Goal: Task Accomplishment & Management: Manage account settings

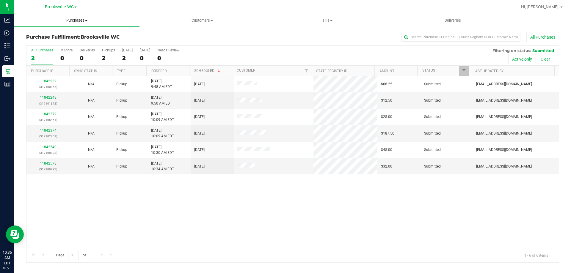
click at [80, 20] on span "Purchases" at bounding box center [76, 20] width 125 height 5
click at [72, 41] on li "Fulfillment" at bounding box center [76, 43] width 125 height 7
click at [193, 18] on uib-tab-heading "Customers All customers Add a new customer All physicians" at bounding box center [202, 21] width 125 height 12
click at [189, 33] on li "All customers" at bounding box center [202, 35] width 125 height 7
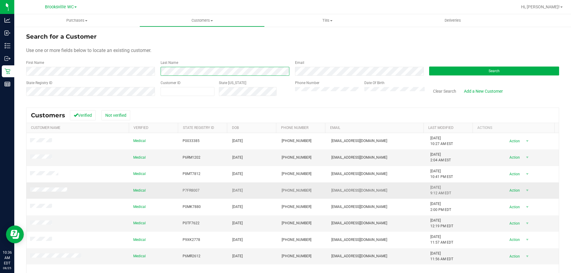
scroll to position [53, 0]
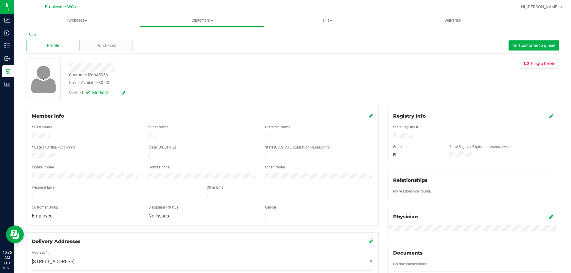
click at [100, 75] on div "Customer ID: 645056" at bounding box center [88, 75] width 39 height 6
copy div "645056"
click at [31, 35] on link "Back" at bounding box center [31, 35] width 10 height 4
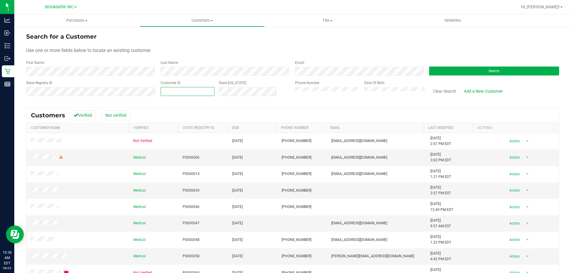
click at [186, 94] on span at bounding box center [188, 91] width 54 height 9
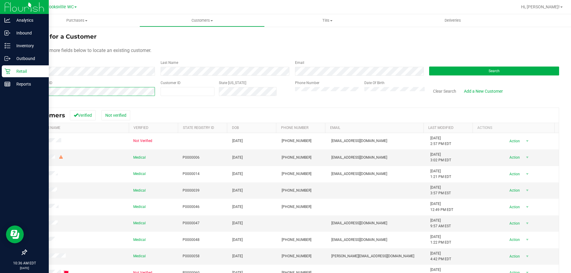
click at [0, 69] on div "Analytics Inbound Inventory Outbound Retail Reports 10:36 AM EDT [DATE] 08/25 B…" at bounding box center [285, 136] width 571 height 273
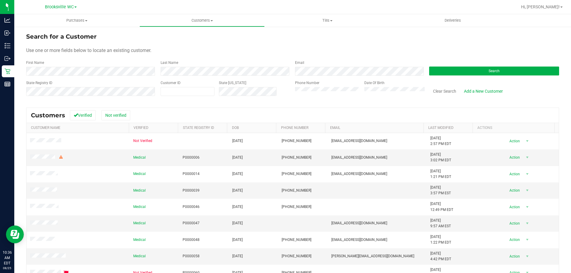
drag, startPoint x: 186, startPoint y: 88, endPoint x: 156, endPoint y: 87, distance: 29.8
click at [156, 87] on div "Customer ID State [US_STATE]" at bounding box center [223, 90] width 134 height 21
click at [171, 96] on div "Customer ID" at bounding box center [188, 90] width 54 height 21
click at [178, 93] on span at bounding box center [188, 91] width 54 height 9
paste input "645056"
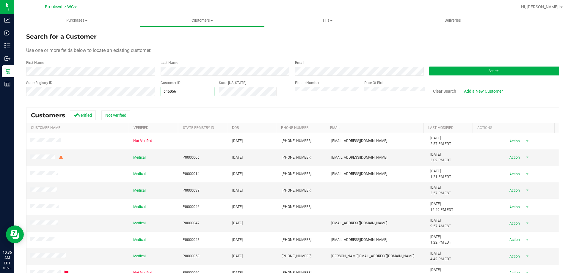
type input "645056"
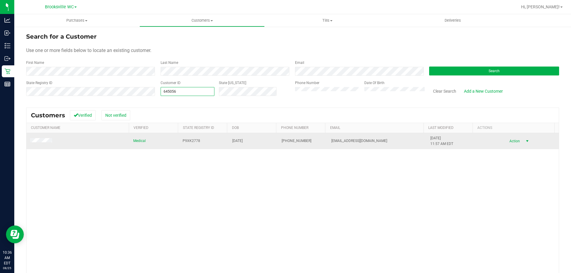
click at [508, 143] on span "Action" at bounding box center [513, 141] width 19 height 8
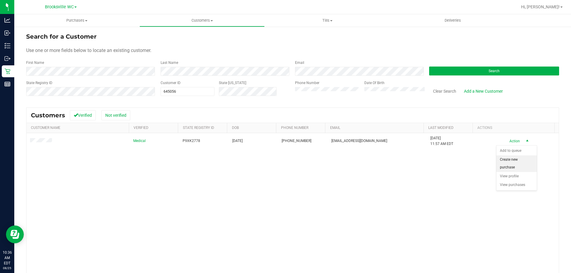
click at [505, 165] on li "Create new purchase" at bounding box center [517, 164] width 40 height 16
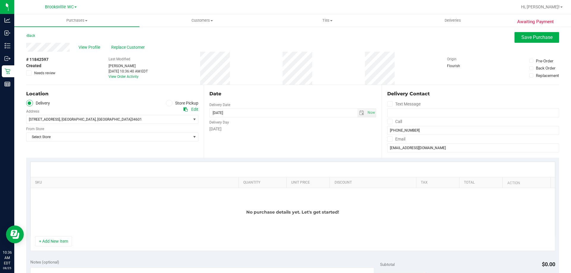
click at [168, 103] on icon at bounding box center [170, 103] width 4 height 0
click at [0, 0] on input "Store Pickup" at bounding box center [0, 0] width 0 height 0
click at [171, 114] on div "Store" at bounding box center [112, 111] width 172 height 9
click at [172, 120] on span "Select Store" at bounding box center [108, 119] width 164 height 8
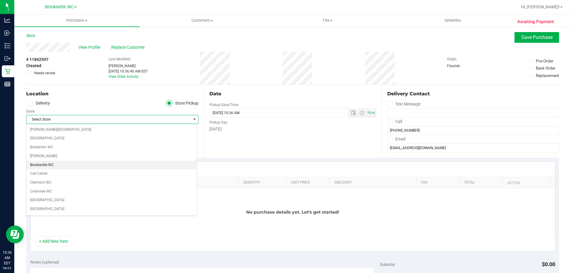
click at [52, 164] on li "Brooksville WC" at bounding box center [111, 165] width 170 height 9
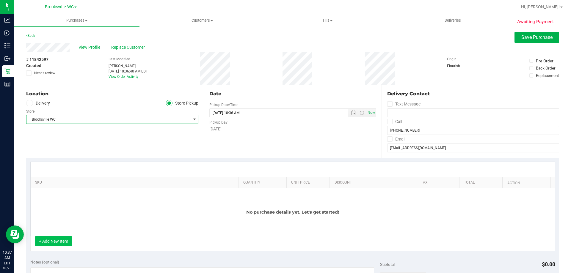
click at [62, 245] on button "+ Add New Item" at bounding box center [53, 242] width 37 height 10
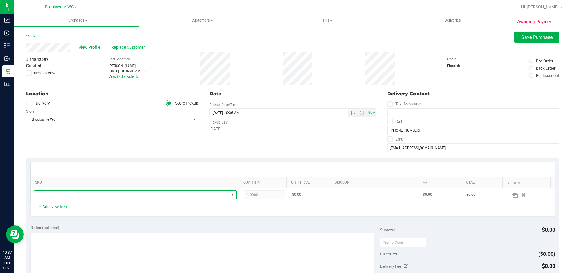
click at [73, 197] on span "NO DATA FOUND" at bounding box center [132, 195] width 195 height 8
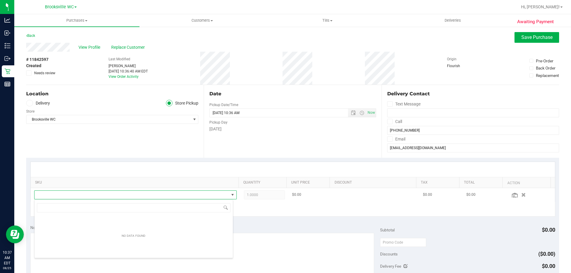
scroll to position [9, 197]
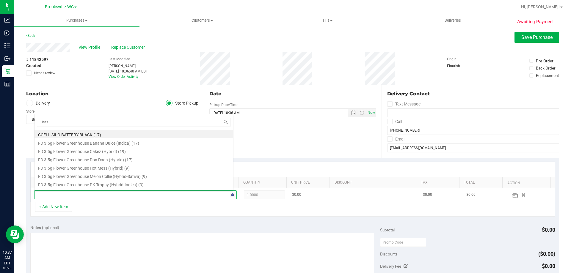
type input "hash"
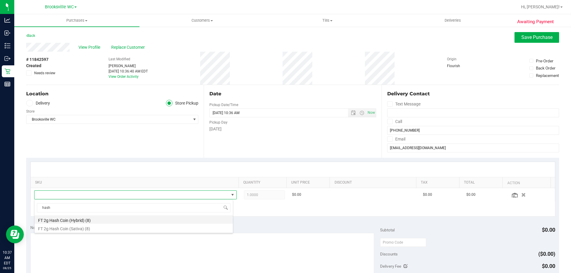
click at [108, 219] on li "FT 2g Hash Coin (Hybrid) (8)" at bounding box center [134, 220] width 198 height 8
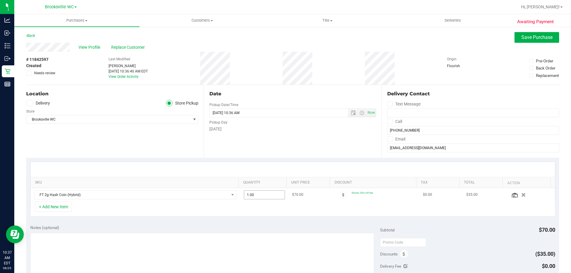
click at [254, 195] on span "1.00 1" at bounding box center [264, 195] width 41 height 9
type input "2"
click at [534, 39] on span "Save Purchase" at bounding box center [537, 38] width 31 height 6
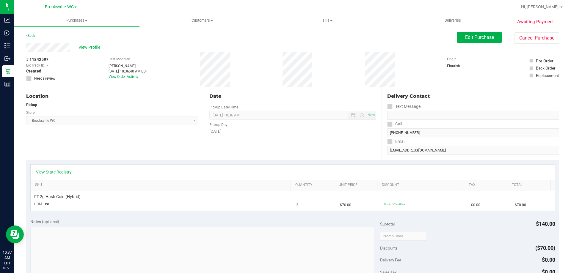
scroll to position [149, 0]
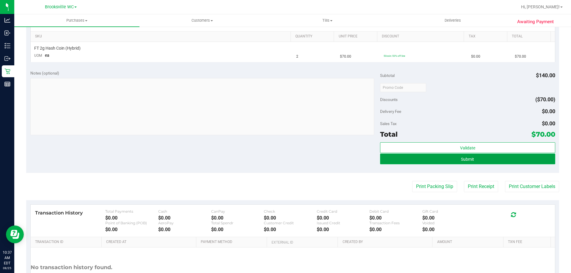
click at [469, 155] on button "Submit" at bounding box center [467, 159] width 175 height 11
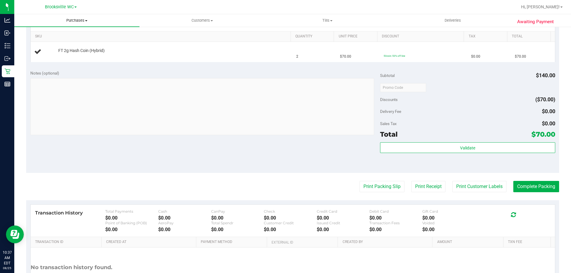
click at [82, 21] on span "Purchases" at bounding box center [76, 20] width 125 height 5
click at [79, 43] on li "Fulfillment" at bounding box center [76, 43] width 125 height 7
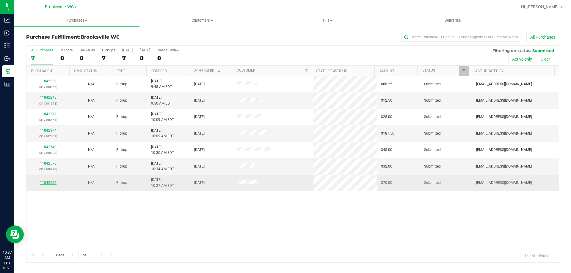
click at [46, 184] on link "11842597" at bounding box center [48, 183] width 17 height 4
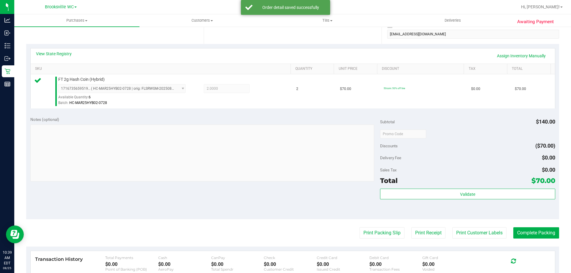
scroll to position [119, 0]
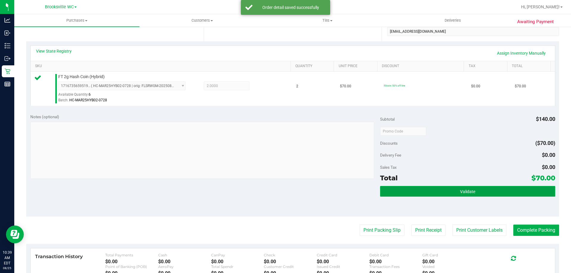
click at [468, 190] on span "Validate" at bounding box center [467, 192] width 15 height 5
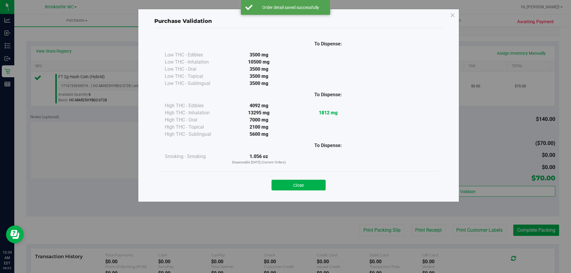
click at [301, 184] on button "Close" at bounding box center [299, 185] width 54 height 11
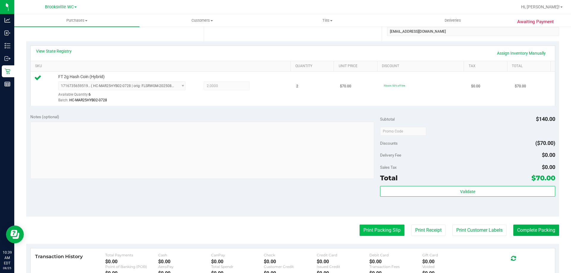
click at [385, 231] on button "Print Packing Slip" at bounding box center [382, 230] width 45 height 11
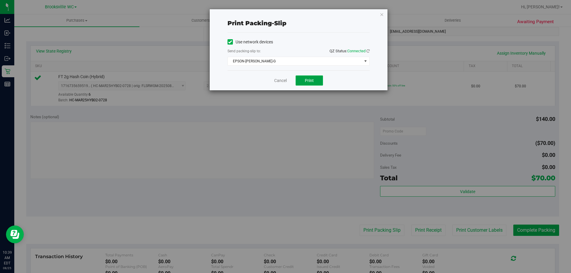
click at [306, 77] on button "Print" at bounding box center [309, 81] width 27 height 10
click at [282, 82] on link "Cancel" at bounding box center [280, 81] width 12 height 6
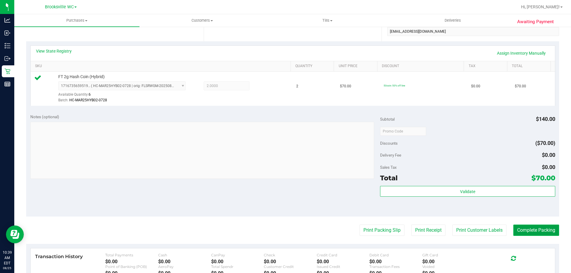
click at [536, 231] on button "Complete Packing" at bounding box center [537, 230] width 46 height 11
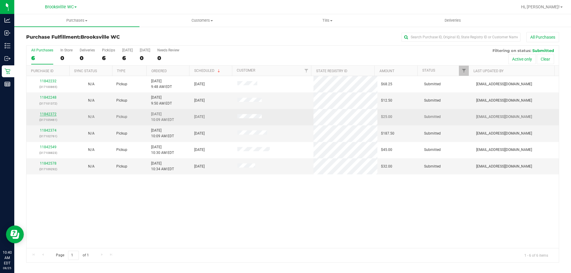
click at [45, 114] on link "11842372" at bounding box center [48, 114] width 17 height 4
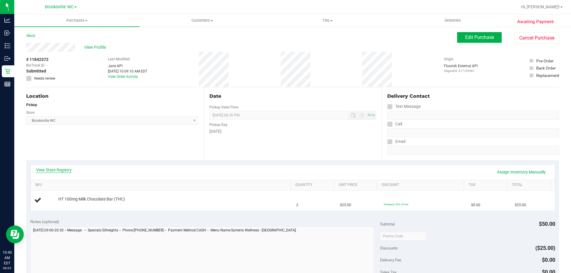
click at [60, 170] on link "View State Registry" at bounding box center [54, 170] width 36 height 6
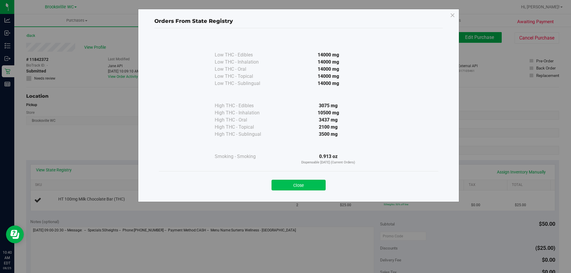
click at [286, 188] on button "Close" at bounding box center [299, 185] width 54 height 11
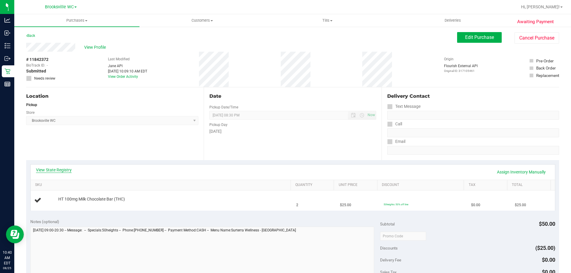
click at [64, 170] on link "View State Registry" at bounding box center [54, 170] width 36 height 6
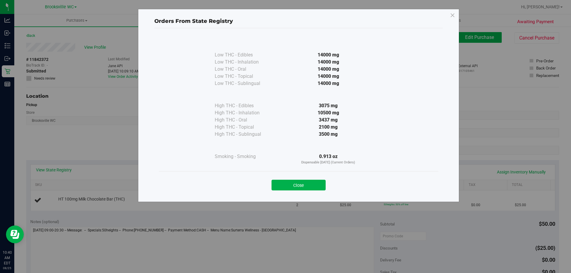
click at [308, 178] on div "Close" at bounding box center [298, 183] width 271 height 15
click at [305, 186] on button "Close" at bounding box center [299, 185] width 54 height 11
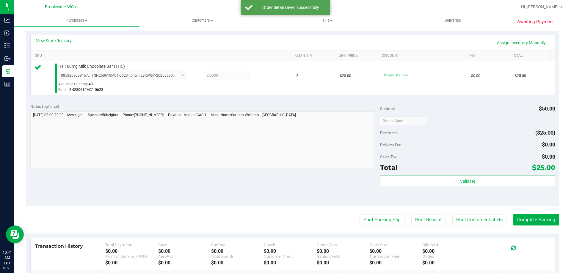
scroll to position [179, 0]
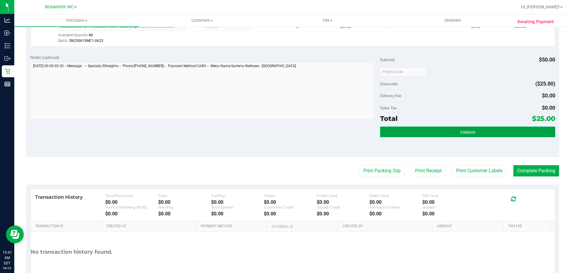
click at [441, 130] on button "Validate" at bounding box center [467, 132] width 175 height 11
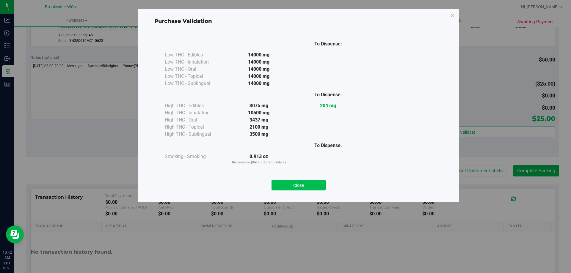
click at [307, 186] on button "Close" at bounding box center [299, 185] width 54 height 11
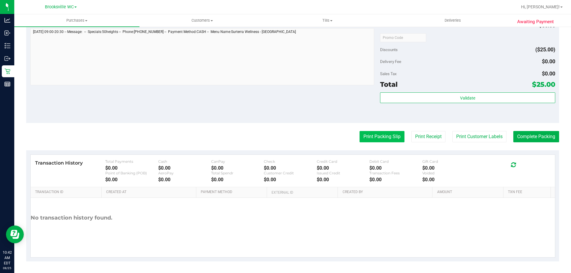
scroll to position [213, 0]
click at [362, 137] on button "Print Packing Slip" at bounding box center [382, 136] width 45 height 11
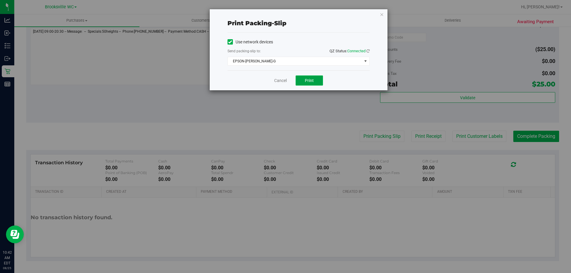
click at [311, 82] on span "Print" at bounding box center [309, 80] width 9 height 5
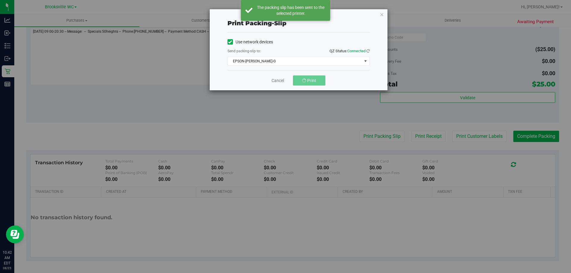
click at [524, 135] on div "Print packing-slip Use network devices Send packing-slip to: QZ Status: Connect…" at bounding box center [288, 136] width 576 height 273
click at [277, 80] on link "Cancel" at bounding box center [280, 81] width 12 height 6
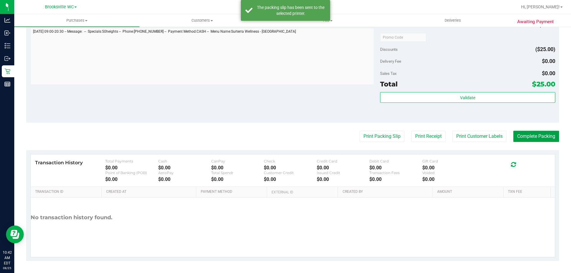
click at [531, 136] on button "Complete Packing" at bounding box center [537, 136] width 46 height 11
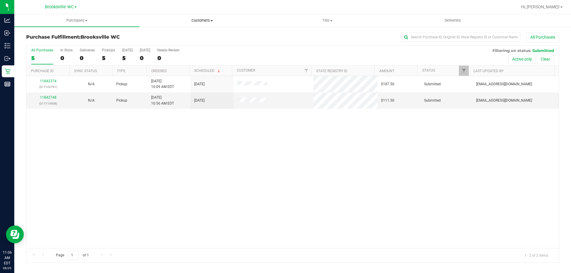
click at [192, 22] on span "Customers" at bounding box center [202, 20] width 125 height 5
click at [197, 38] on li "All customers" at bounding box center [202, 35] width 125 height 7
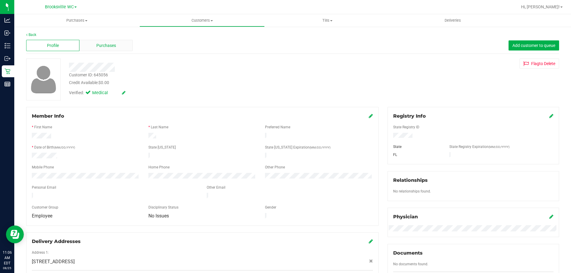
click at [114, 44] on span "Purchases" at bounding box center [106, 46] width 20 height 6
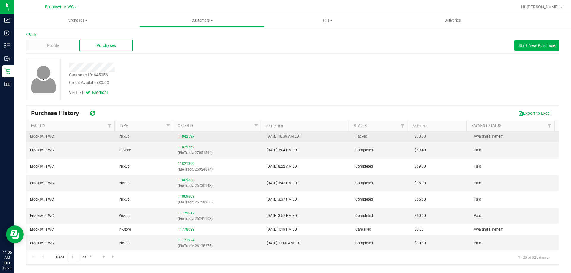
click at [190, 137] on link "11842597" at bounding box center [186, 136] width 17 height 4
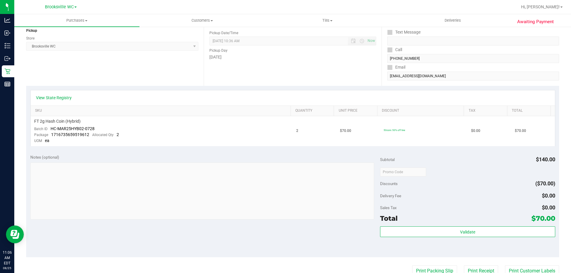
scroll to position [119, 0]
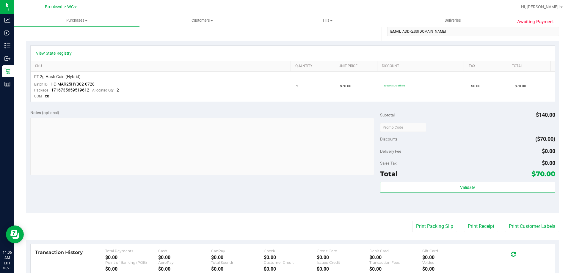
click at [429, 232] on purchase-details "Back Send Back to Created Cancel Purchase View Profile # 11842597 BioTrack ID: …" at bounding box center [292, 132] width 533 height 439
click at [428, 227] on button "Print Packing Slip" at bounding box center [434, 226] width 45 height 11
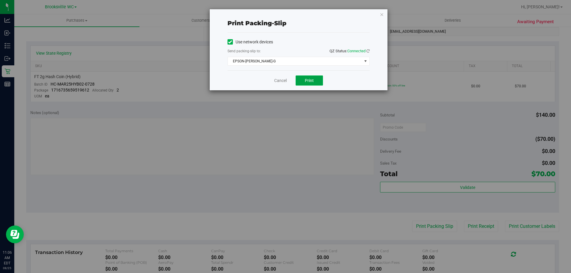
click at [314, 78] on button "Print" at bounding box center [309, 81] width 27 height 10
click at [278, 78] on link "Cancel" at bounding box center [280, 81] width 12 height 6
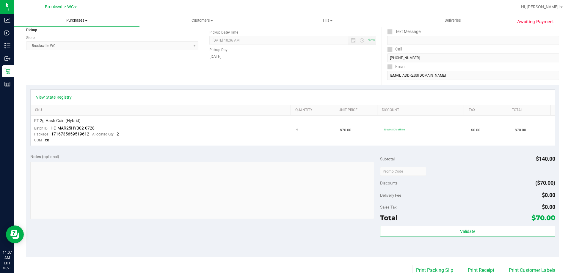
scroll to position [30, 0]
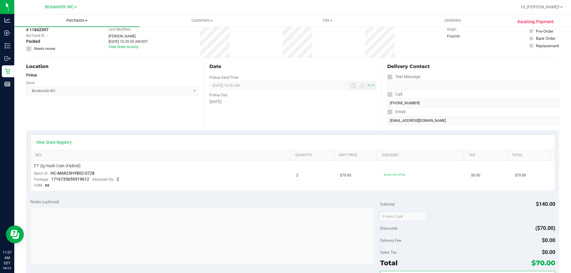
click at [71, 20] on span "Purchases" at bounding box center [76, 20] width 125 height 5
click at [71, 41] on li "Fulfillment" at bounding box center [76, 43] width 125 height 7
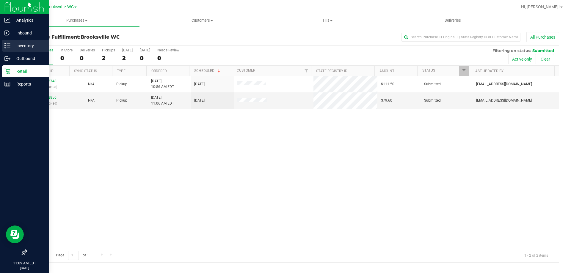
click at [15, 46] on p "Inventory" at bounding box center [28, 45] width 36 height 7
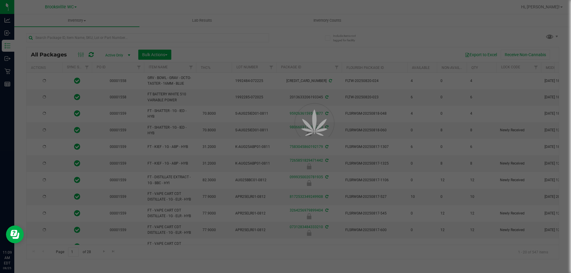
click at [115, 37] on div at bounding box center [285, 136] width 571 height 273
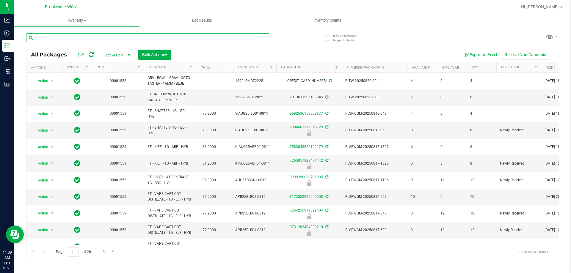
click at [110, 37] on input "text" at bounding box center [147, 37] width 243 height 9
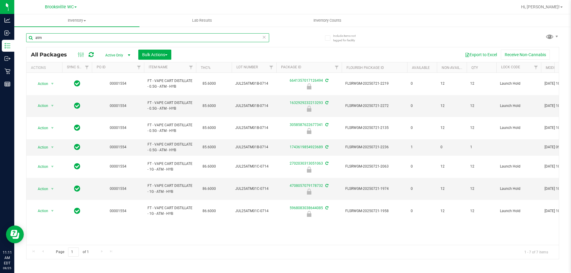
drag, startPoint x: 60, startPoint y: 37, endPoint x: 0, endPoint y: -3, distance: 72.0
click at [0, 0] on html "Analytics Inbound Inventory Outbound Retail Reports 11:11 AM EDT [DATE] 08/25 B…" at bounding box center [285, 136] width 571 height 273
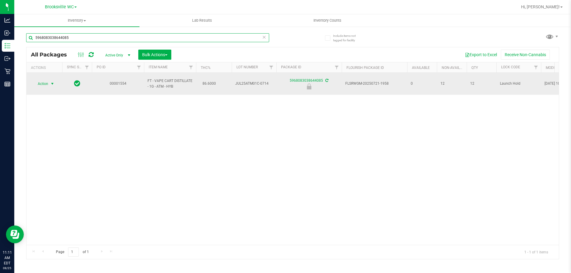
type input "5968083038644085"
click at [48, 82] on span "Action" at bounding box center [40, 84] width 16 height 8
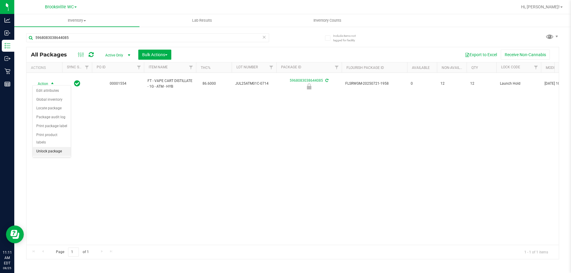
click at [46, 147] on li "Unlock package" at bounding box center [52, 151] width 38 height 9
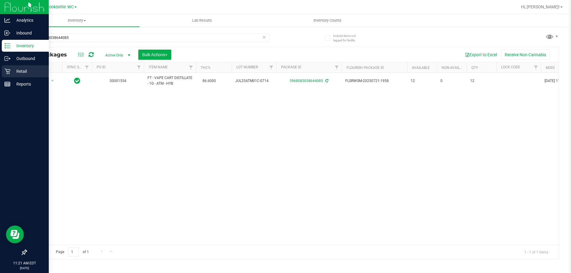
click at [11, 71] on p "Retail" at bounding box center [28, 71] width 36 height 7
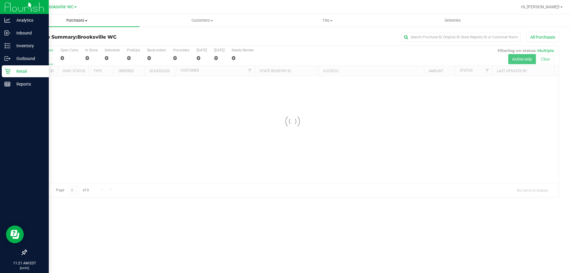
click at [80, 23] on span "Purchases" at bounding box center [76, 20] width 125 height 5
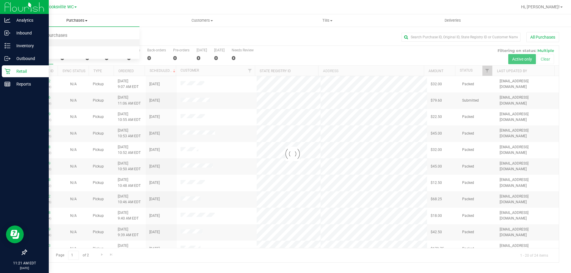
click at [81, 40] on li "Fulfillment" at bounding box center [76, 43] width 125 height 7
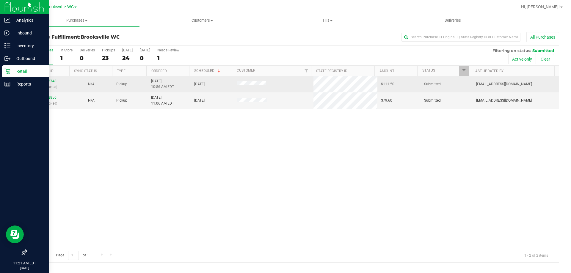
click at [46, 79] on link "11842748" at bounding box center [48, 81] width 17 height 4
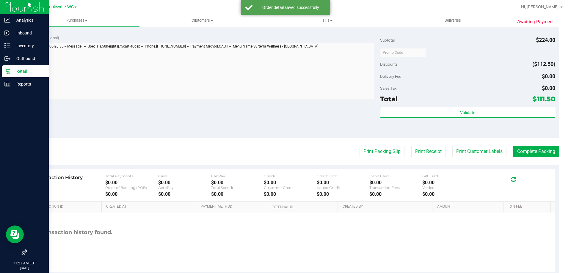
scroll to position [385, 0]
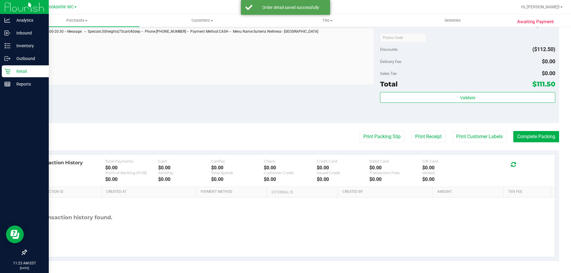
click at [426, 86] on div "Total $111.50" at bounding box center [467, 84] width 175 height 11
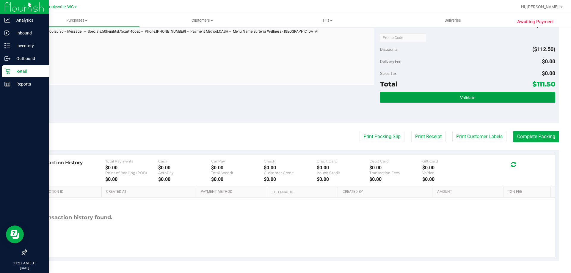
click at [423, 93] on button "Validate" at bounding box center [467, 97] width 175 height 11
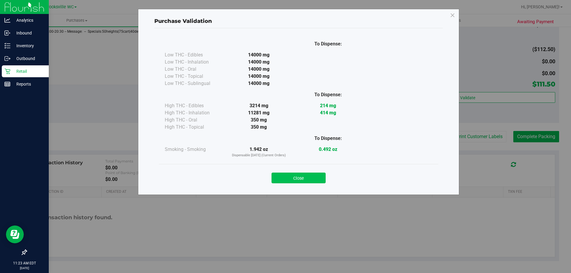
click at [314, 181] on button "Close" at bounding box center [299, 178] width 54 height 11
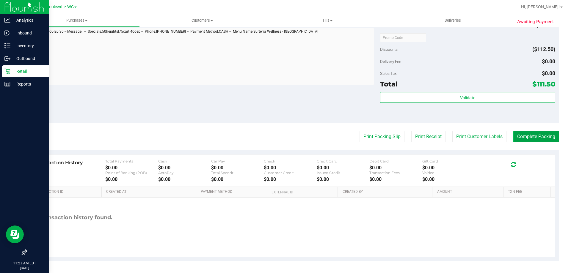
click at [541, 135] on button "Complete Packing" at bounding box center [537, 136] width 46 height 11
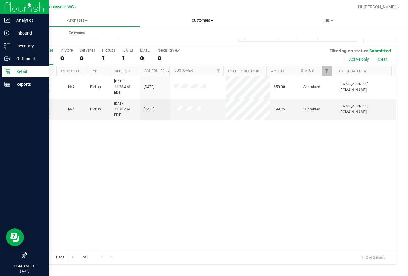
click at [198, 23] on uib-tab-heading "Customers All customers Add a new customer All physicians" at bounding box center [202, 21] width 125 height 12
click at [186, 35] on li "All customers" at bounding box center [202, 35] width 125 height 7
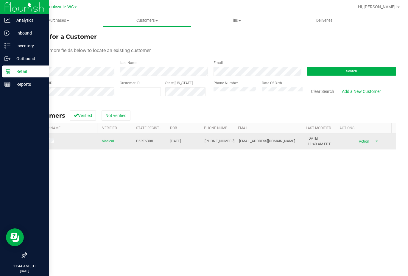
click at [355, 146] on td "Action Action Add to queue Create new purchase View profile View purchases" at bounding box center [366, 141] width 57 height 16
click at [356, 144] on span "Action" at bounding box center [362, 141] width 19 height 8
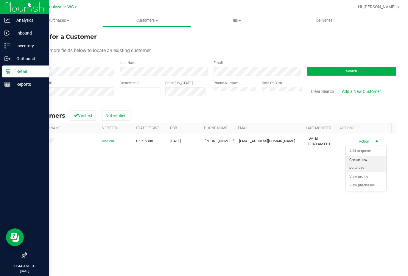
click at [360, 166] on li "Create new purchase" at bounding box center [365, 164] width 40 height 16
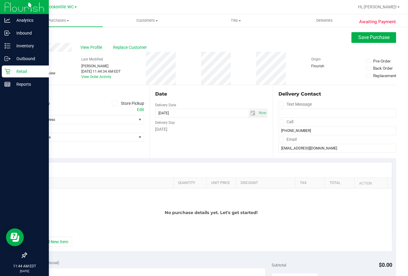
click at [114, 103] on icon at bounding box center [115, 103] width 4 height 0
click at [0, 0] on input "Store Pickup" at bounding box center [0, 0] width 0 height 0
click at [137, 120] on span "select" at bounding box center [139, 119] width 5 height 5
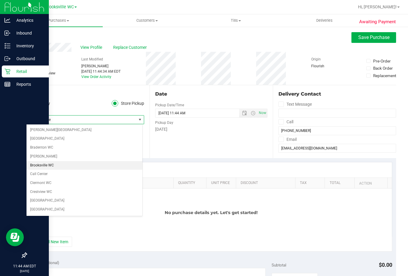
click at [42, 167] on li "Brooksville WC" at bounding box center [84, 165] width 116 height 9
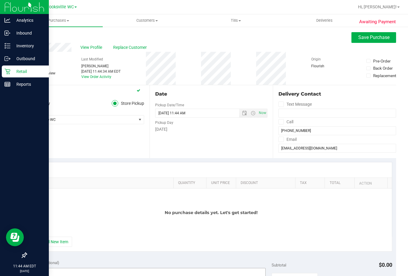
click at [61, 241] on button "+ Add New Item" at bounding box center [53, 242] width 37 height 10
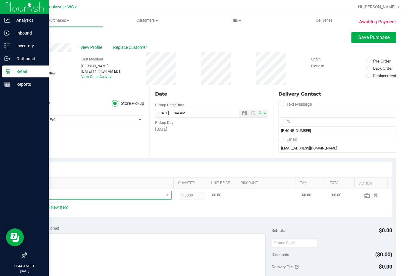
click at [83, 195] on span "NO DATA FOUND" at bounding box center [99, 195] width 129 height 8
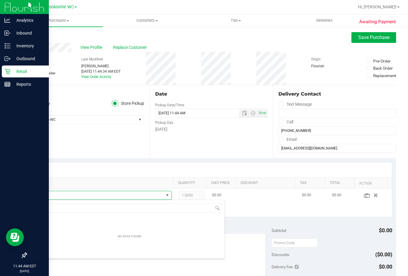
scroll to position [9, 132]
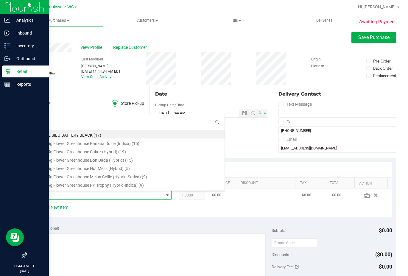
type input "hash"
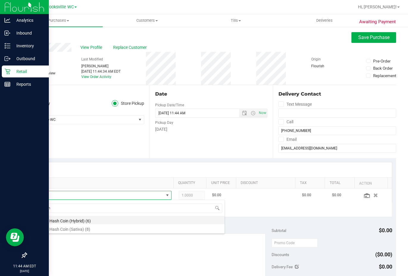
click at [81, 219] on li "FT 2g Hash Coin (Hybrid) (6)" at bounding box center [130, 220] width 190 height 8
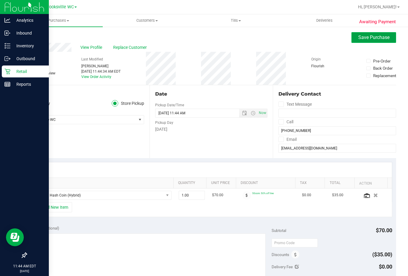
click at [367, 37] on span "Save Purchase" at bounding box center [373, 38] width 31 height 6
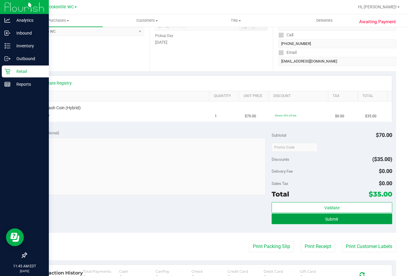
click at [332, 217] on span "Submit" at bounding box center [331, 219] width 13 height 5
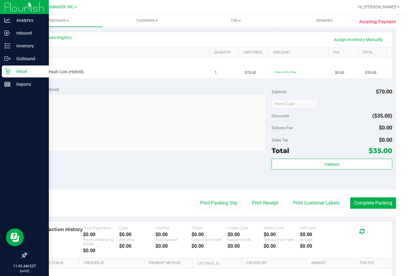
scroll to position [89, 0]
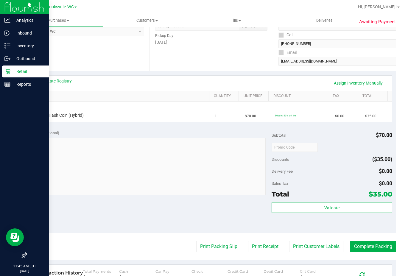
click at [361, 76] on div "View State Registry Assign Inventory Manually" at bounding box center [211, 83] width 361 height 15
click at [356, 85] on link "Assign Inventory Manually" at bounding box center [358, 83] width 57 height 10
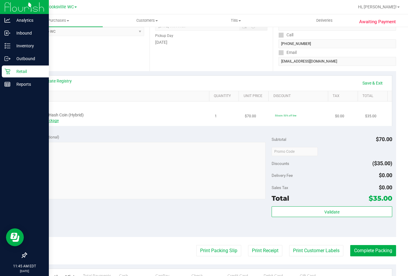
click at [42, 123] on div "Add Package" at bounding box center [115, 121] width 156 height 6
click at [45, 118] on div "Add Package" at bounding box center [115, 121] width 156 height 6
click at [48, 120] on link "Add Package" at bounding box center [47, 120] width 21 height 4
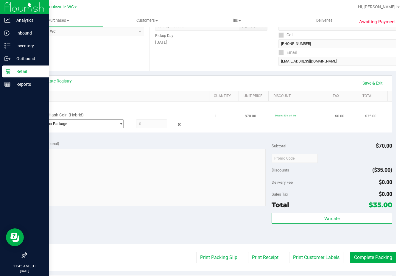
click at [65, 121] on span "Select Package" at bounding box center [76, 124] width 79 height 8
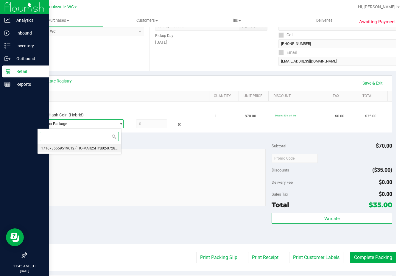
drag, startPoint x: 99, startPoint y: 149, endPoint x: 115, endPoint y: 133, distance: 22.5
click at [99, 148] on span "( HC-MAR25HYB02-0728 | orig: FLSRWGM-20250804-891 )" at bounding box center [122, 148] width 94 height 4
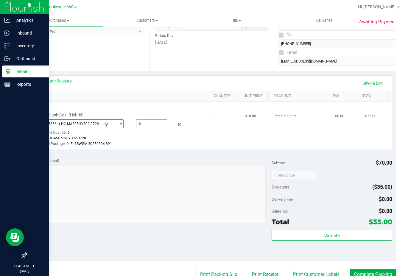
click at [143, 122] on span at bounding box center [151, 123] width 31 height 9
type input "1"
type input "1.0000"
click at [372, 82] on link "Save & Exit" at bounding box center [372, 83] width 28 height 10
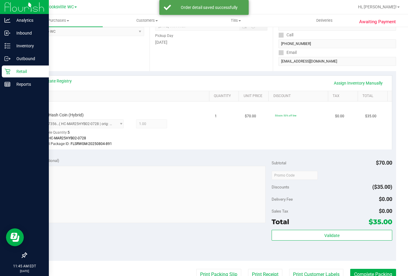
scroll to position [179, 0]
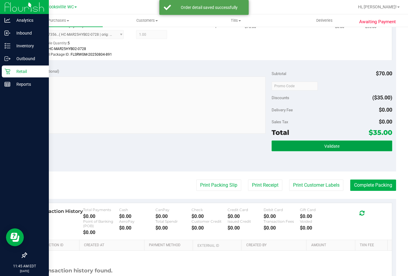
click at [300, 146] on button "Validate" at bounding box center [331, 145] width 120 height 11
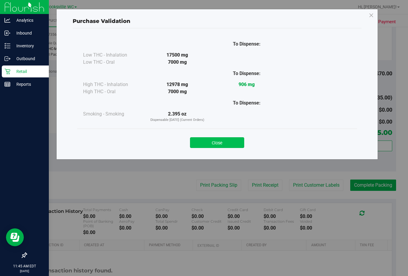
click at [236, 144] on button "Close" at bounding box center [217, 142] width 54 height 11
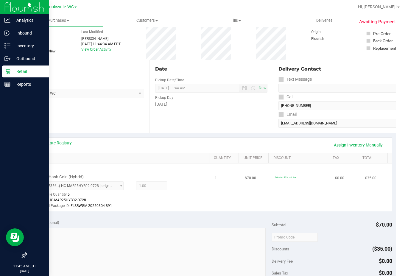
scroll to position [0, 0]
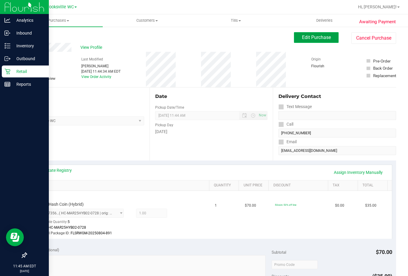
click at [311, 38] on span "Edit Purchase" at bounding box center [316, 38] width 29 height 6
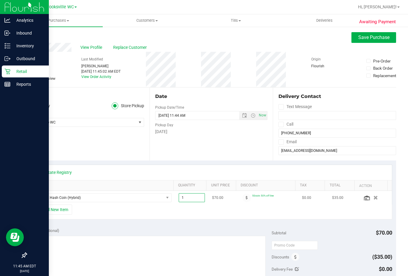
click at [193, 197] on span "1.00 1" at bounding box center [192, 197] width 26 height 9
type input "3"
type input "3.00"
click at [247, 219] on div "+ Add New Item" at bounding box center [210, 211] width 361 height 15
click at [372, 38] on span "Save Purchase" at bounding box center [373, 38] width 31 height 6
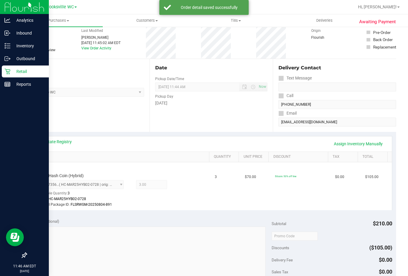
scroll to position [89, 0]
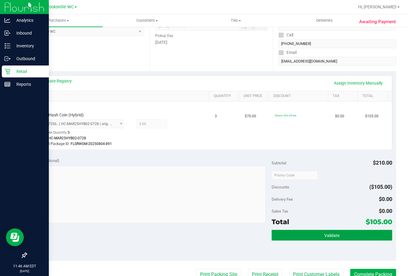
click at [327, 237] on span "Validate" at bounding box center [331, 235] width 15 height 5
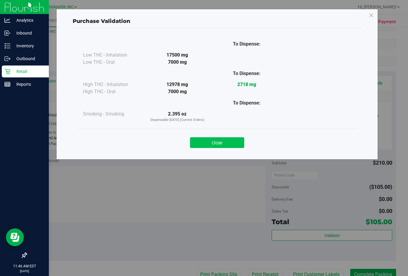
click at [209, 139] on button "Close" at bounding box center [217, 142] width 54 height 11
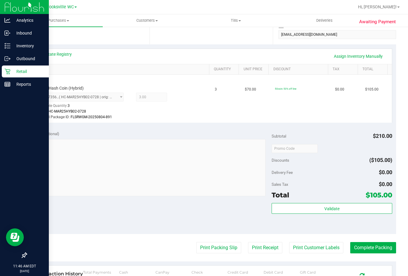
scroll to position [229, 0]
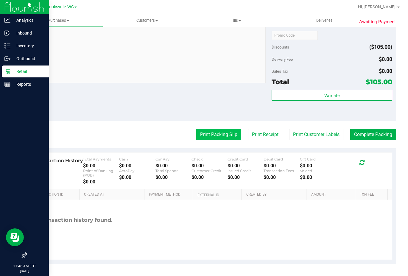
click at [219, 135] on button "Print Packing Slip" at bounding box center [218, 134] width 45 height 11
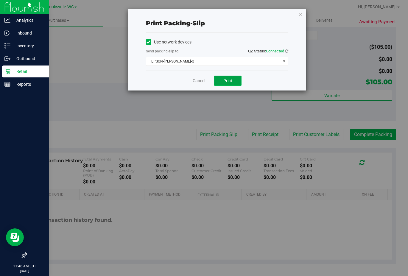
click at [228, 77] on button "Print" at bounding box center [227, 81] width 27 height 10
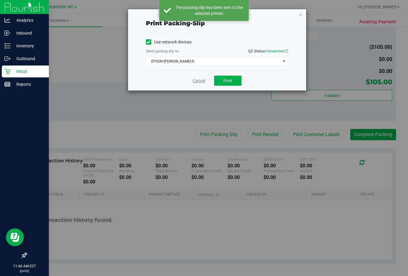
click at [197, 83] on link "Cancel" at bounding box center [199, 81] width 12 height 6
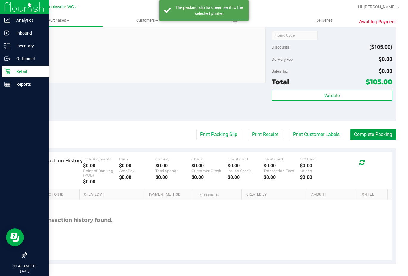
click at [383, 137] on button "Complete Packing" at bounding box center [373, 134] width 46 height 11
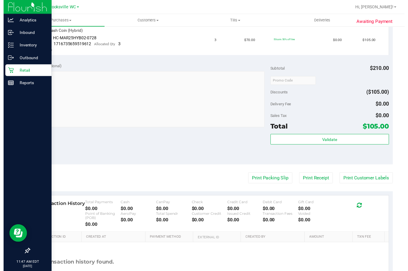
scroll to position [208, 0]
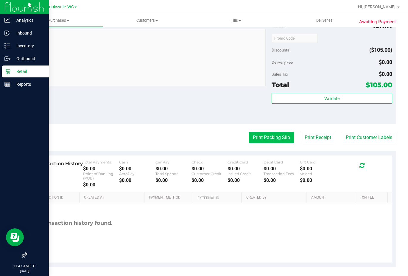
click at [262, 135] on button "Print Packing Slip" at bounding box center [271, 137] width 45 height 11
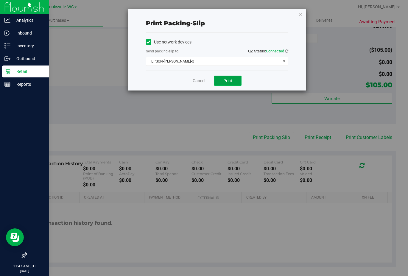
click at [226, 82] on span "Print" at bounding box center [227, 80] width 9 height 5
drag, startPoint x: 192, startPoint y: 72, endPoint x: 200, endPoint y: 88, distance: 17.4
click at [197, 83] on div "Cancel Print" at bounding box center [217, 81] width 142 height 20
click at [199, 87] on div "Cancel Print" at bounding box center [217, 81] width 142 height 20
click at [198, 80] on link "Cancel" at bounding box center [199, 81] width 12 height 6
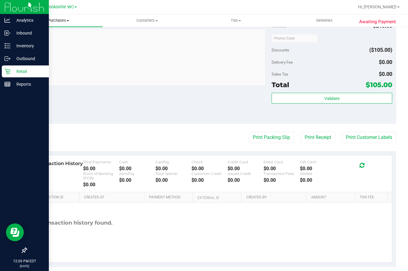
click at [62, 23] on span "Purchases" at bounding box center [58, 20] width 88 height 5
click at [58, 43] on li "Fulfillment" at bounding box center [58, 43] width 88 height 7
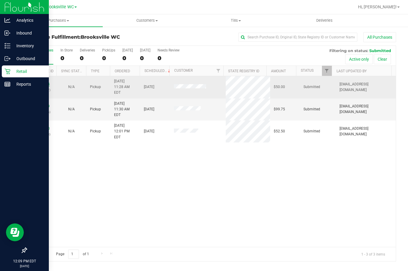
click at [39, 82] on link "11843044" at bounding box center [41, 84] width 17 height 4
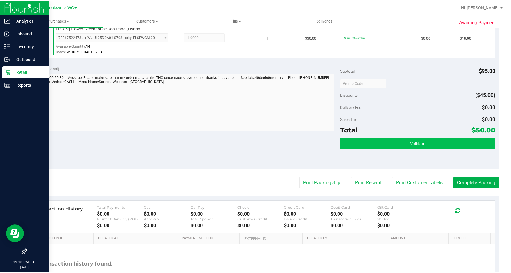
scroll to position [238, 0]
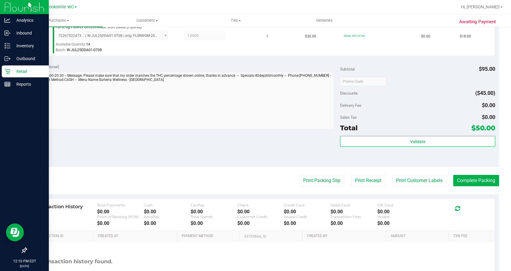
click at [405, 135] on div "Subtotal $95.00 Discounts ($45.00) Delivery Fee $0.00 Sales Tax $0.00 Total $50…" at bounding box center [417, 113] width 155 height 99
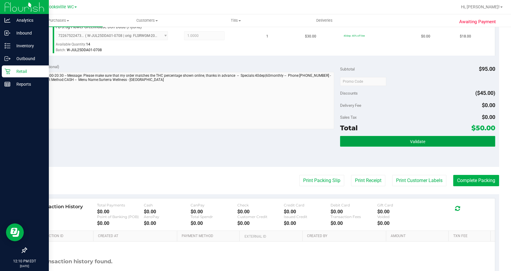
click at [406, 139] on button "Validate" at bounding box center [417, 141] width 155 height 11
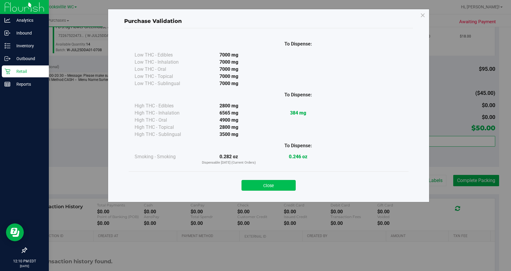
click at [277, 183] on button "Close" at bounding box center [268, 185] width 54 height 11
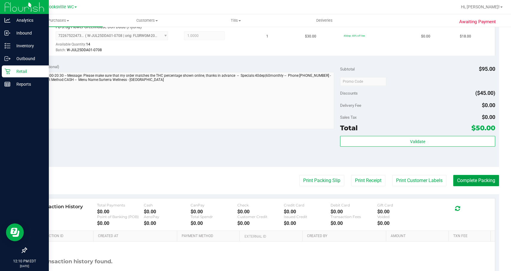
click at [471, 179] on button "Complete Packing" at bounding box center [476, 180] width 46 height 11
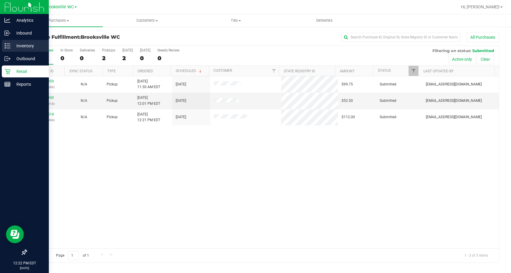
click at [24, 46] on p "Inventory" at bounding box center [28, 45] width 36 height 7
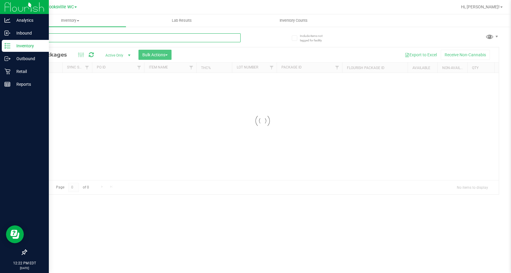
click at [69, 37] on input "text" at bounding box center [133, 37] width 214 height 9
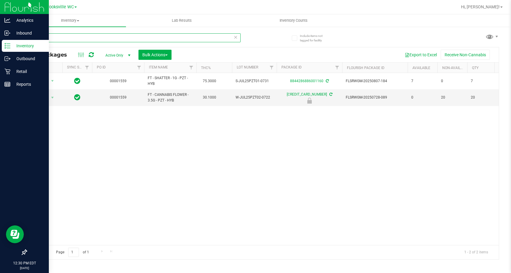
type input "pzt"
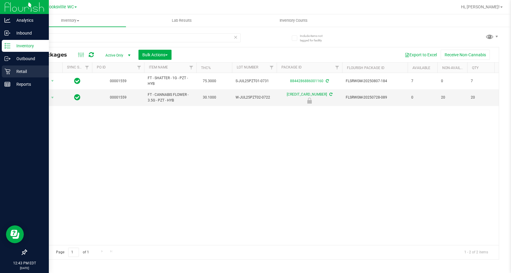
click at [9, 70] on icon at bounding box center [7, 72] width 6 height 6
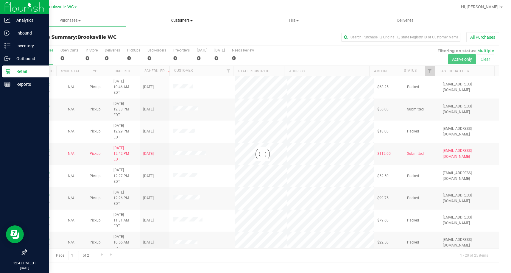
click at [182, 20] on span "Customers" at bounding box center [181, 20] width 111 height 5
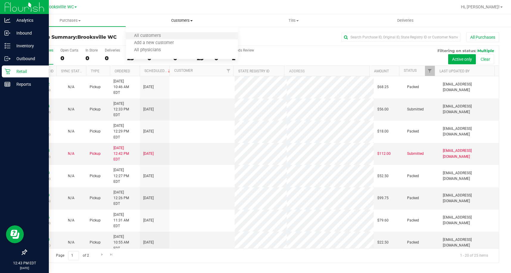
click at [180, 37] on li "All customers" at bounding box center [182, 35] width 112 height 7
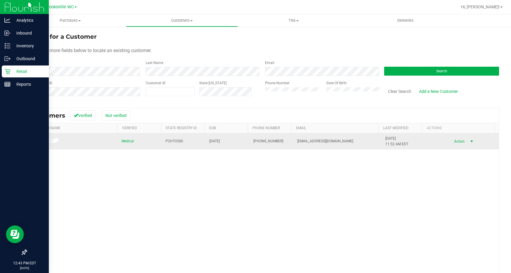
click at [451, 142] on span "Action" at bounding box center [457, 141] width 19 height 8
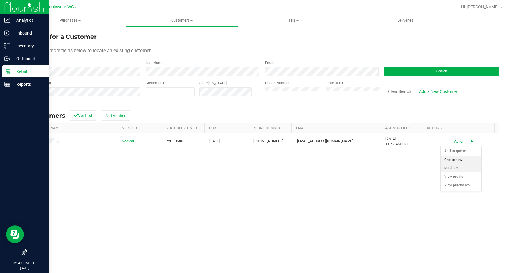
click at [454, 162] on li "Create new purchase" at bounding box center [460, 164] width 40 height 16
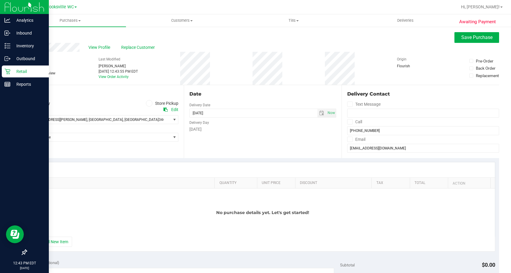
click at [148, 103] on icon at bounding box center [149, 103] width 4 height 0
click at [0, 0] on input "Store Pickup" at bounding box center [0, 0] width 0 height 0
click at [148, 119] on span "Select Store" at bounding box center [98, 119] width 144 height 8
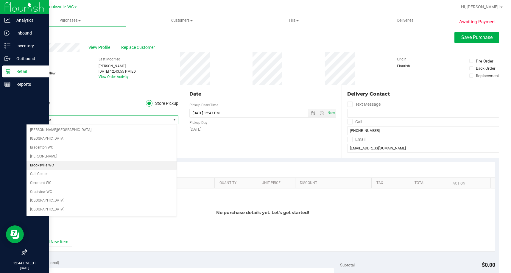
click at [57, 164] on li "Brooksville WC" at bounding box center [101, 165] width 150 height 9
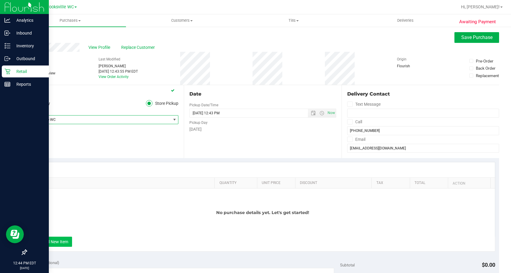
click at [66, 240] on button "+ Add New Item" at bounding box center [53, 242] width 37 height 10
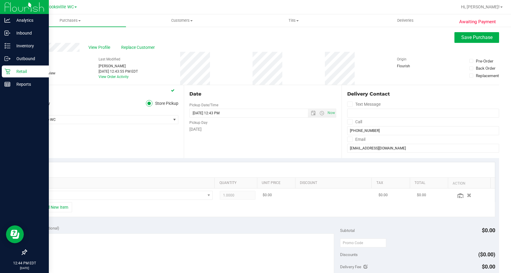
click at [106, 188] on td at bounding box center [124, 195] width 186 height 14
click at [102, 197] on span "NO DATA FOUND" at bounding box center [120, 195] width 170 height 8
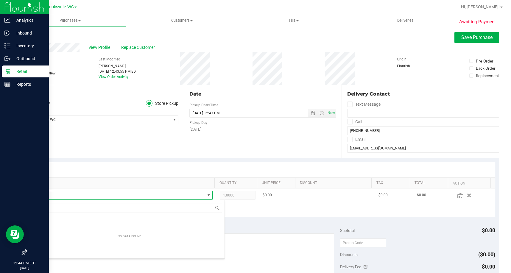
scroll to position [9, 173]
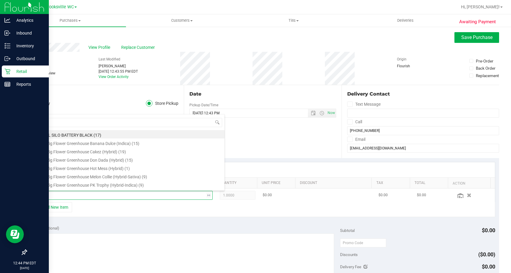
type input "hash"
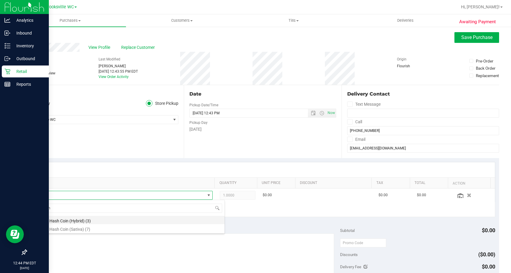
click at [134, 219] on li "FT 2g Hash Coin (Hybrid) (3)" at bounding box center [130, 220] width 190 height 8
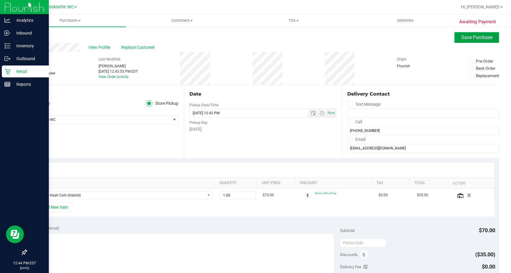
click at [469, 38] on span "Save Purchase" at bounding box center [476, 38] width 31 height 6
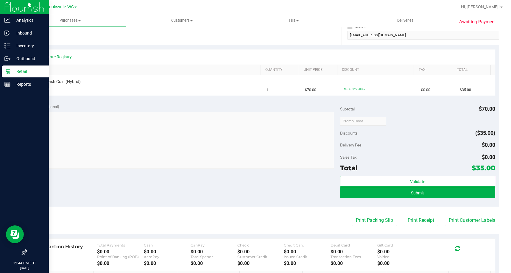
scroll to position [119, 0]
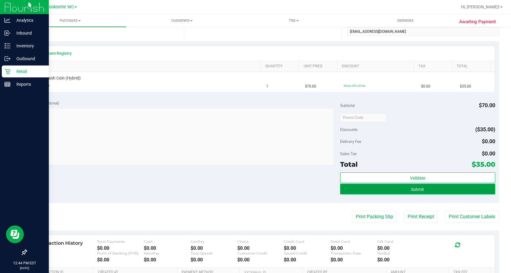
click at [429, 191] on button "Submit" at bounding box center [417, 189] width 155 height 11
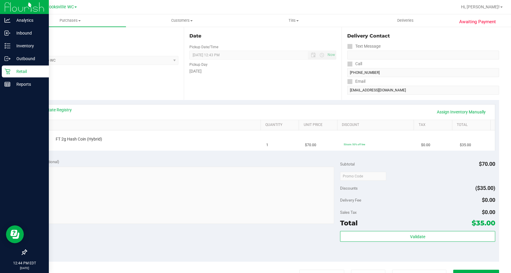
scroll to position [0, 0]
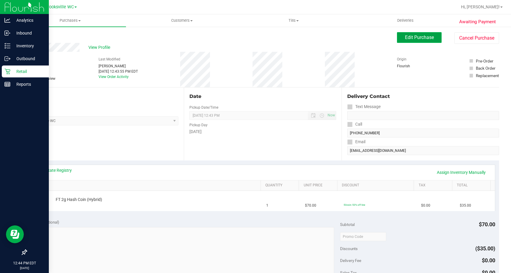
click at [421, 40] on span "Edit Purchase" at bounding box center [419, 38] width 29 height 6
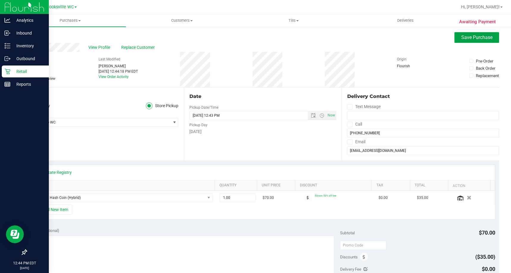
click at [471, 38] on span "Save Purchase" at bounding box center [476, 38] width 31 height 6
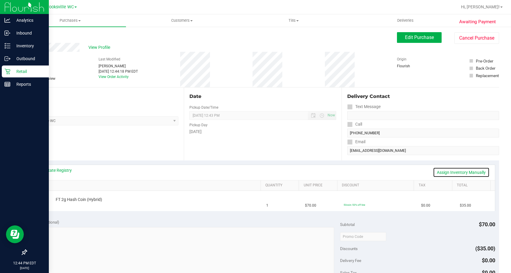
click at [453, 173] on link "Assign Inventory Manually" at bounding box center [461, 172] width 57 height 10
click at [477, 171] on link "Save & Exit" at bounding box center [475, 172] width 28 height 10
click at [465, 173] on link "Assign Inventory Manually" at bounding box center [461, 172] width 57 height 10
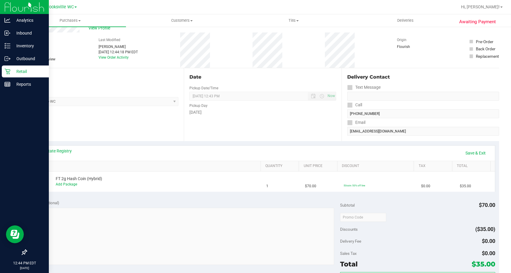
scroll to position [30, 0]
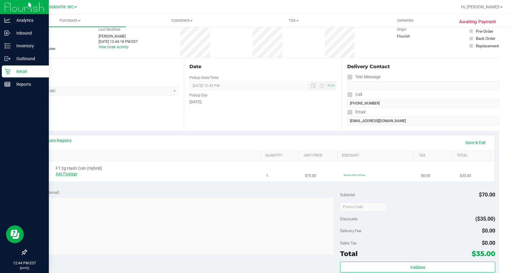
click at [70, 176] on link "Add Package" at bounding box center [66, 174] width 21 height 4
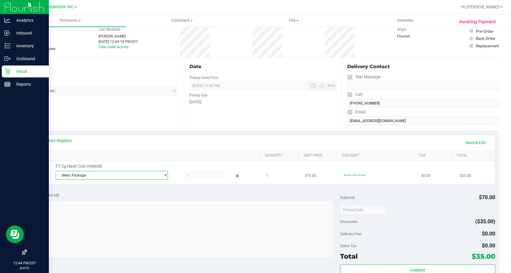
click at [98, 176] on span "Select Package" at bounding box center [108, 175] width 104 height 8
click at [140, 203] on li "1716735659519612 ( HC-MAR25HYB02-0728 | orig: FLSRWGM-20250804-891 )" at bounding box center [110, 199] width 109 height 8
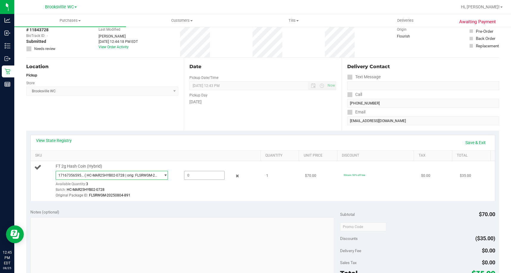
click at [210, 176] on span at bounding box center [204, 175] width 40 height 9
type input "1"
type input "1.0000"
click at [467, 145] on link "Save & Exit" at bounding box center [475, 142] width 28 height 10
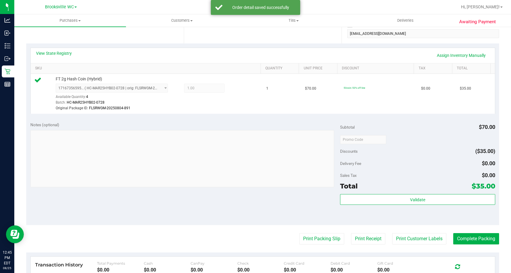
scroll to position [119, 0]
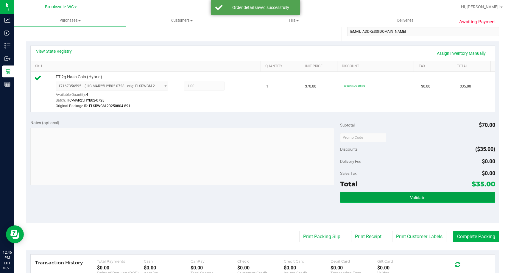
click at [397, 195] on button "Validate" at bounding box center [417, 197] width 155 height 11
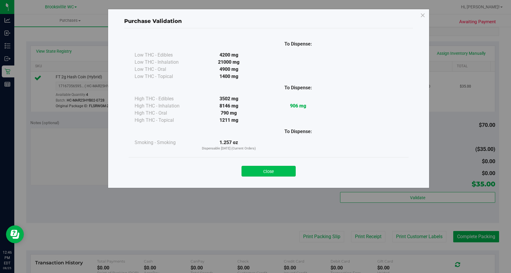
click at [271, 176] on button "Close" at bounding box center [268, 171] width 54 height 11
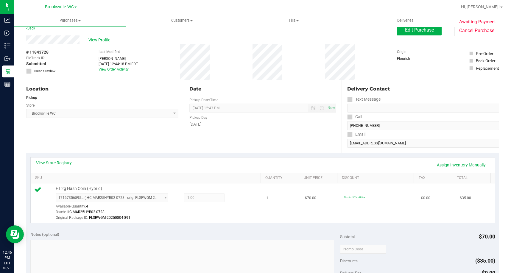
scroll to position [0, 0]
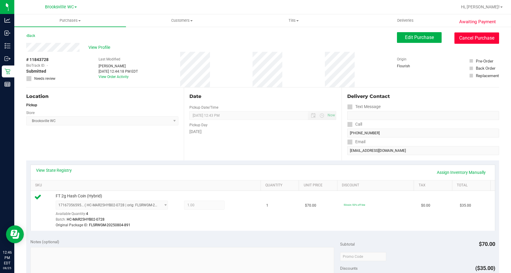
click at [474, 38] on button "Cancel Purchase" at bounding box center [476, 37] width 45 height 11
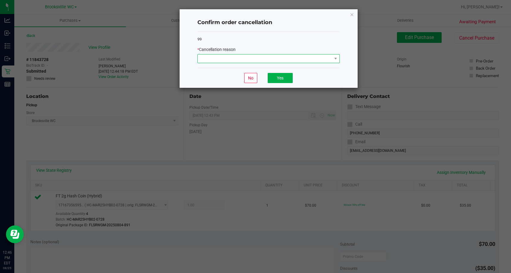
click at [258, 58] on span at bounding box center [265, 58] width 134 height 8
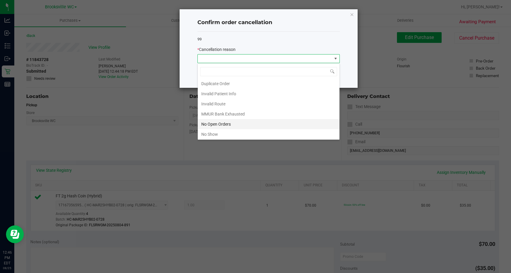
scroll to position [30, 0]
click at [209, 135] on li "Other" at bounding box center [269, 135] width 142 height 10
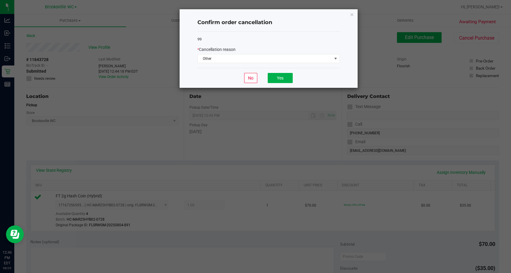
click at [281, 72] on div "No Yes" at bounding box center [268, 78] width 142 height 20
click at [281, 79] on button "Yes" at bounding box center [279, 78] width 25 height 10
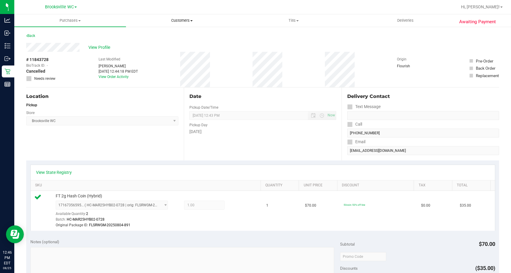
click at [181, 21] on span "Customers" at bounding box center [181, 20] width 111 height 5
click at [175, 35] on li "All customers" at bounding box center [182, 35] width 112 height 7
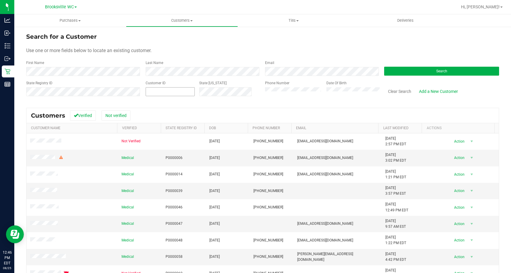
click at [172, 93] on span at bounding box center [169, 91] width 49 height 9
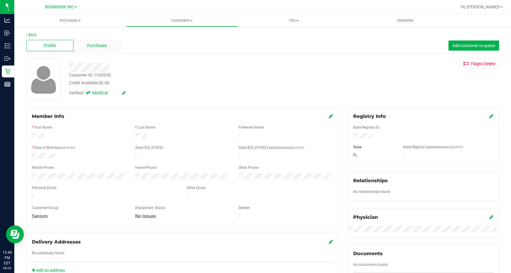
click at [104, 43] on span "Purchases" at bounding box center [97, 46] width 20 height 6
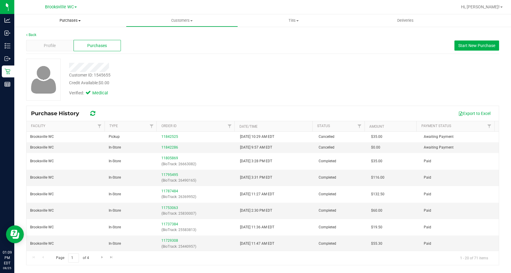
click at [44, 21] on span "Purchases" at bounding box center [70, 20] width 112 height 5
click at [50, 41] on li "Fulfillment" at bounding box center [70, 43] width 112 height 7
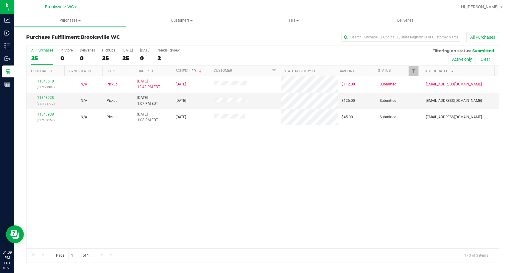
click at [230, 36] on div "All Purchases" at bounding box center [341, 37] width 315 height 10
click at [247, 174] on div "11843518 (317129398) N/A Pickup [DATE] 12:42 PM EDT 8/25/2025 $112.00 Submitted…" at bounding box center [262, 162] width 472 height 172
click at [143, 168] on div "11843518 (317129398) N/A Pickup [DATE] 12:42 PM EDT 8/25/2025 $112.00 Submitted…" at bounding box center [262, 162] width 472 height 172
drag, startPoint x: 292, startPoint y: 46, endPoint x: 289, endPoint y: 44, distance: 3.6
click at [290, 46] on div "All Purchases 3 In Store 0 Deliveries 0 PickUps 3 [DATE] 3 [DATE] 0 Needs Revie…" at bounding box center [262, 48] width 472 height 5
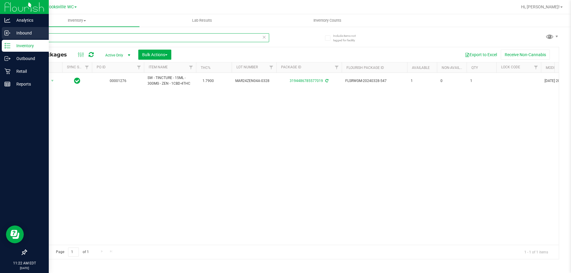
drag, startPoint x: 23, startPoint y: 39, endPoint x: 0, endPoint y: 34, distance: 23.3
click at [0, 39] on div "Analytics Inbound Inventory Outbound Retail Reports 11:22 AM EDT 08/25/2025 08/…" at bounding box center [285, 136] width 571 height 273
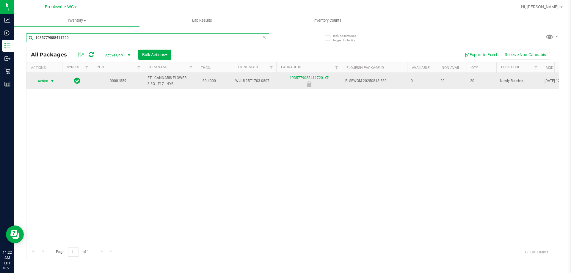
type input "1935779088411720"
click at [42, 82] on span "Action" at bounding box center [40, 81] width 16 height 8
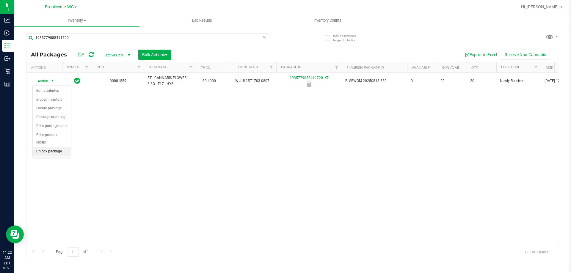
click at [55, 147] on li "Unlock package" at bounding box center [52, 151] width 38 height 9
